Goal: Task Accomplishment & Management: Manage account settings

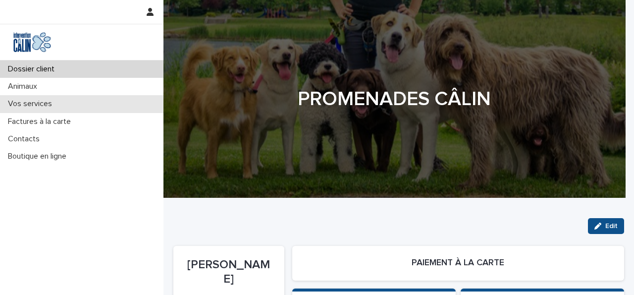
click at [69, 102] on div "Vos services" at bounding box center [81, 103] width 163 height 17
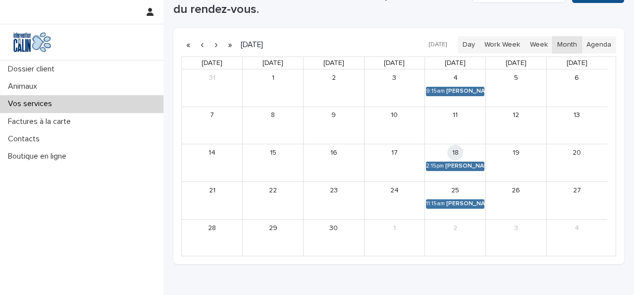
scroll to position [250, 0]
